Goal: Information Seeking & Learning: Understand process/instructions

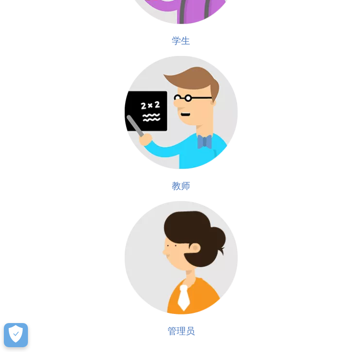
scroll to position [48, 0]
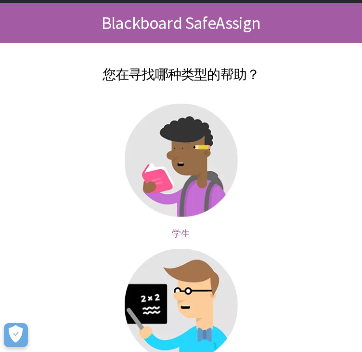
click at [212, 124] on img at bounding box center [181, 160] width 113 height 113
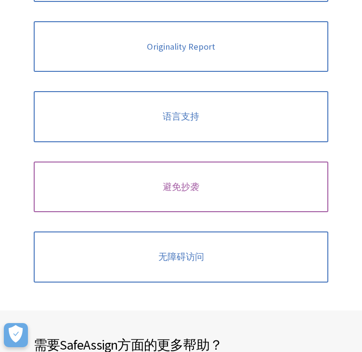
scroll to position [193, 0]
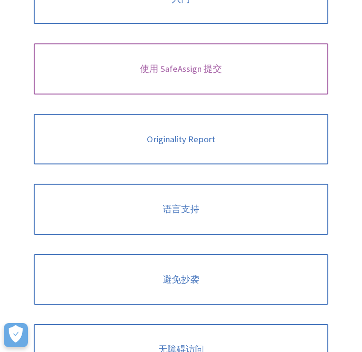
click at [174, 78] on link "使用 SafeAssign 提交" at bounding box center [181, 68] width 295 height 51
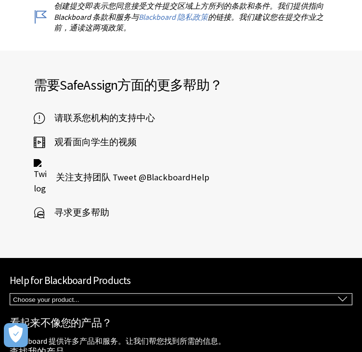
scroll to position [2068, 0]
